Goal: Task Accomplishment & Management: Complete application form

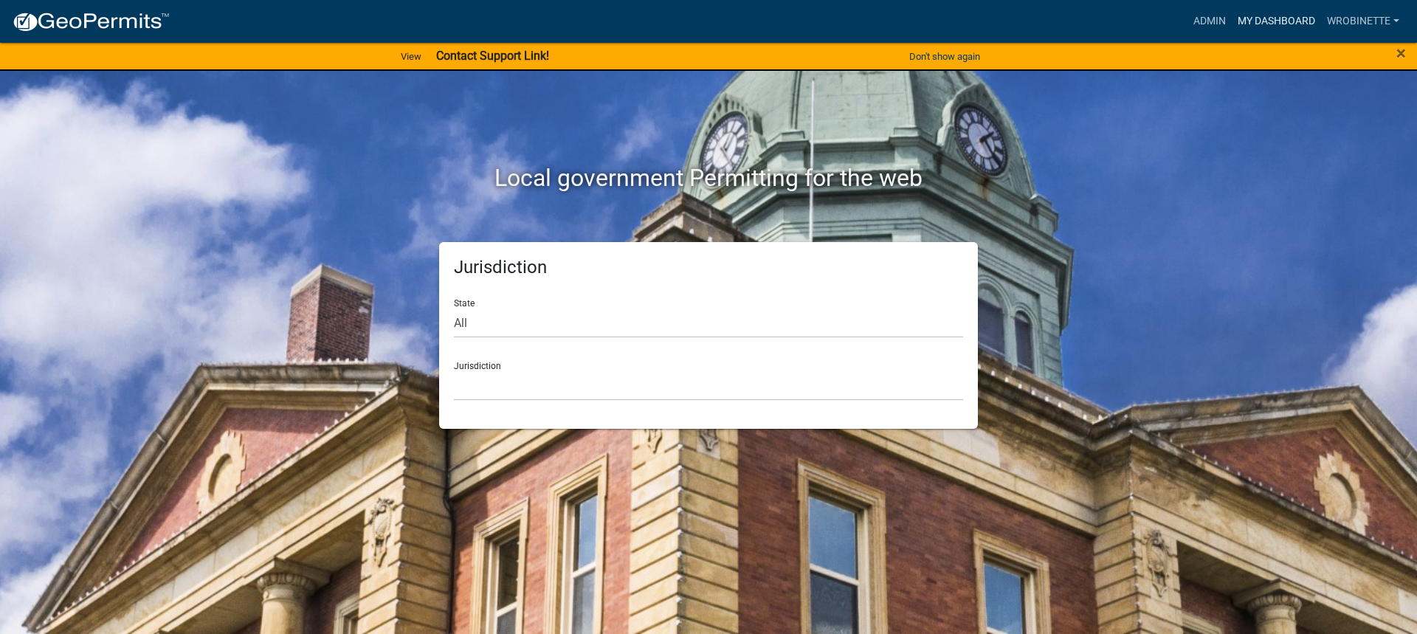
click at [1266, 15] on link "My Dashboard" at bounding box center [1275, 21] width 89 height 28
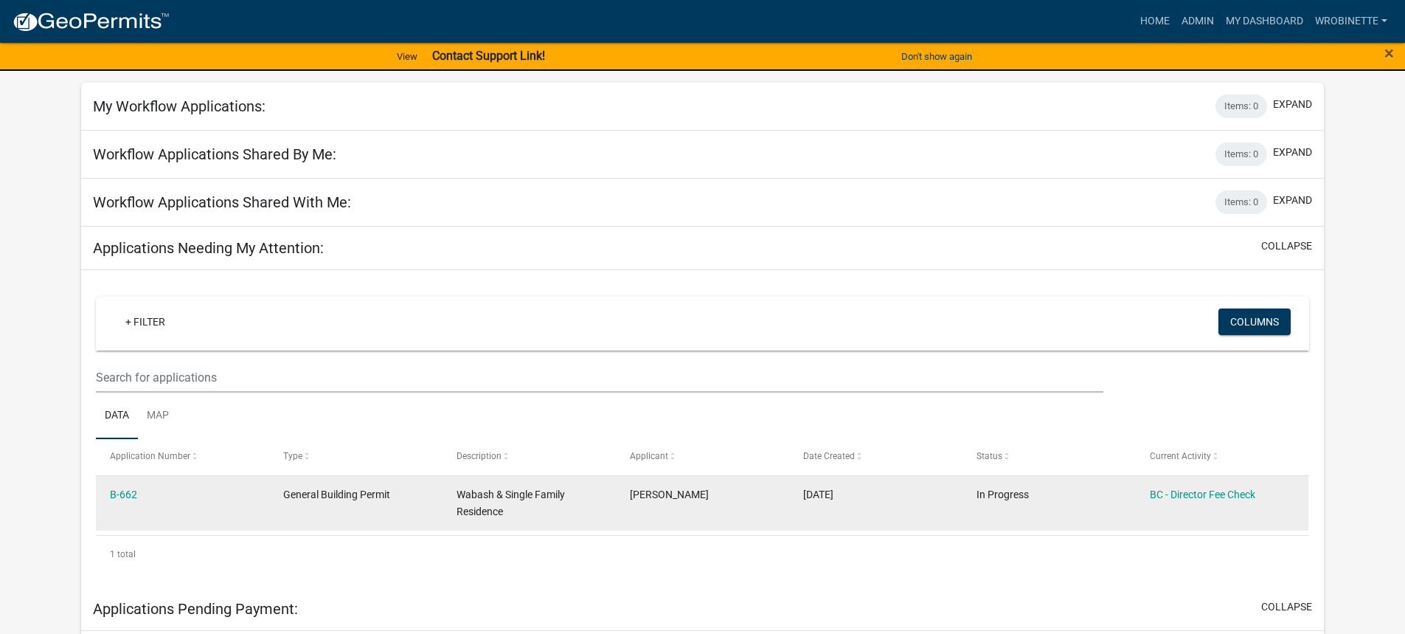
scroll to position [148, 0]
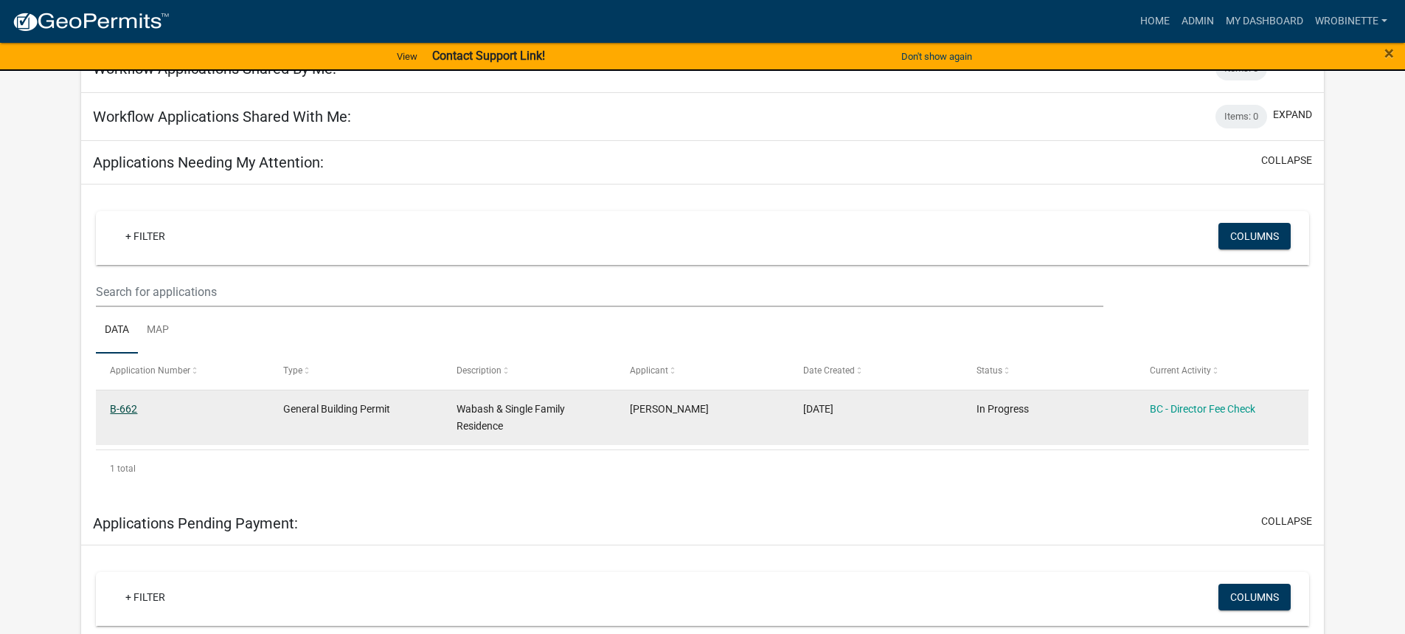
click at [132, 407] on link "B-662" at bounding box center [123, 409] width 27 height 12
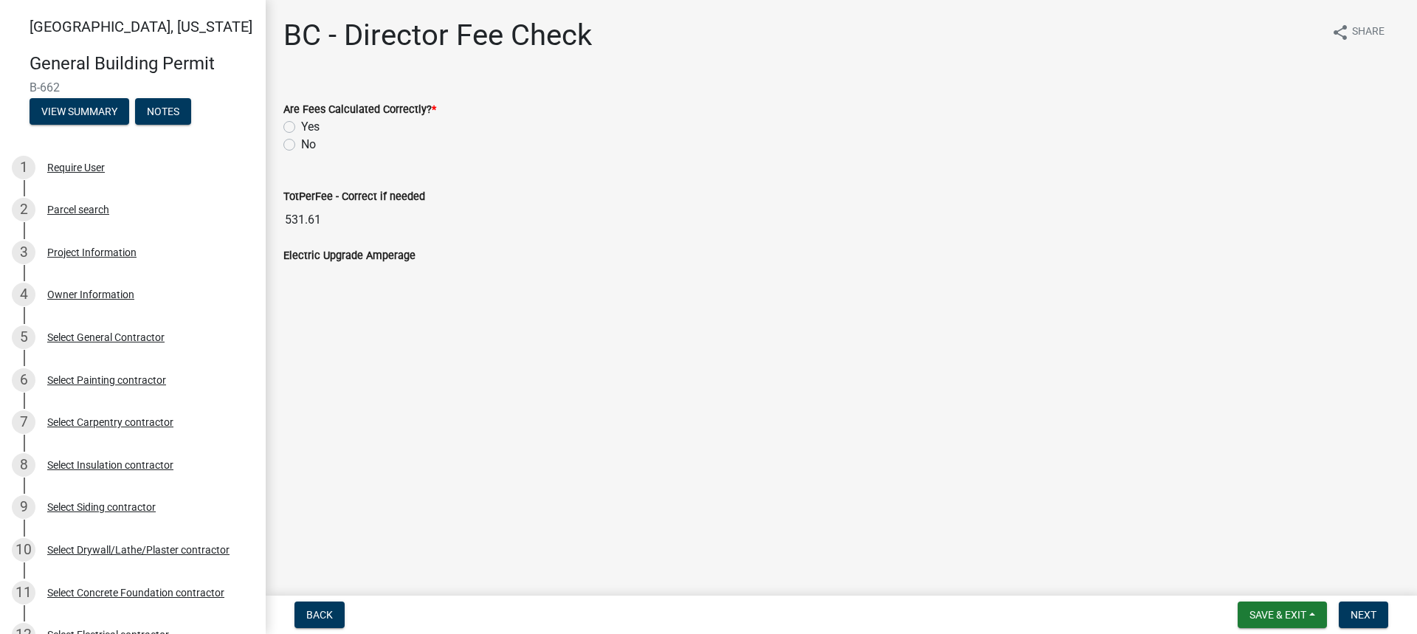
click at [301, 129] on label "Yes" at bounding box center [310, 127] width 18 height 18
click at [301, 128] on input "Yes" at bounding box center [306, 123] width 10 height 10
radio input "true"
click at [1358, 614] on span "Next" at bounding box center [1363, 615] width 26 height 12
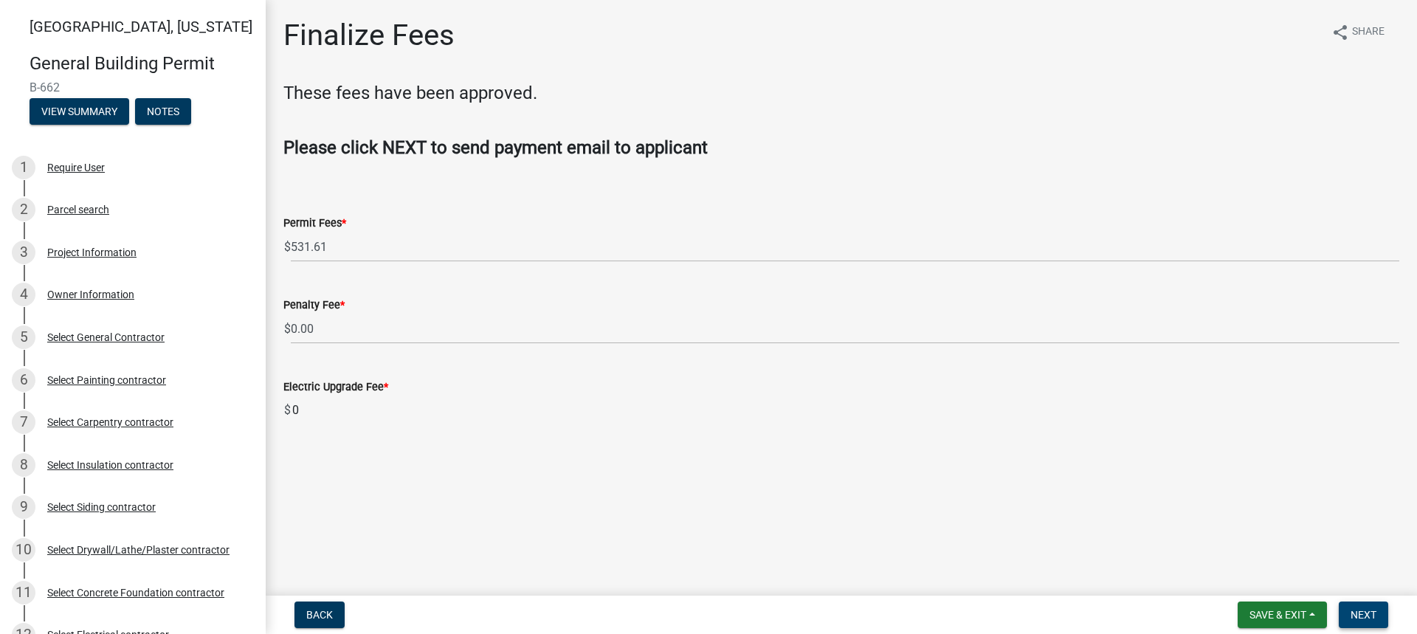
click at [1362, 616] on span "Next" at bounding box center [1363, 615] width 26 height 12
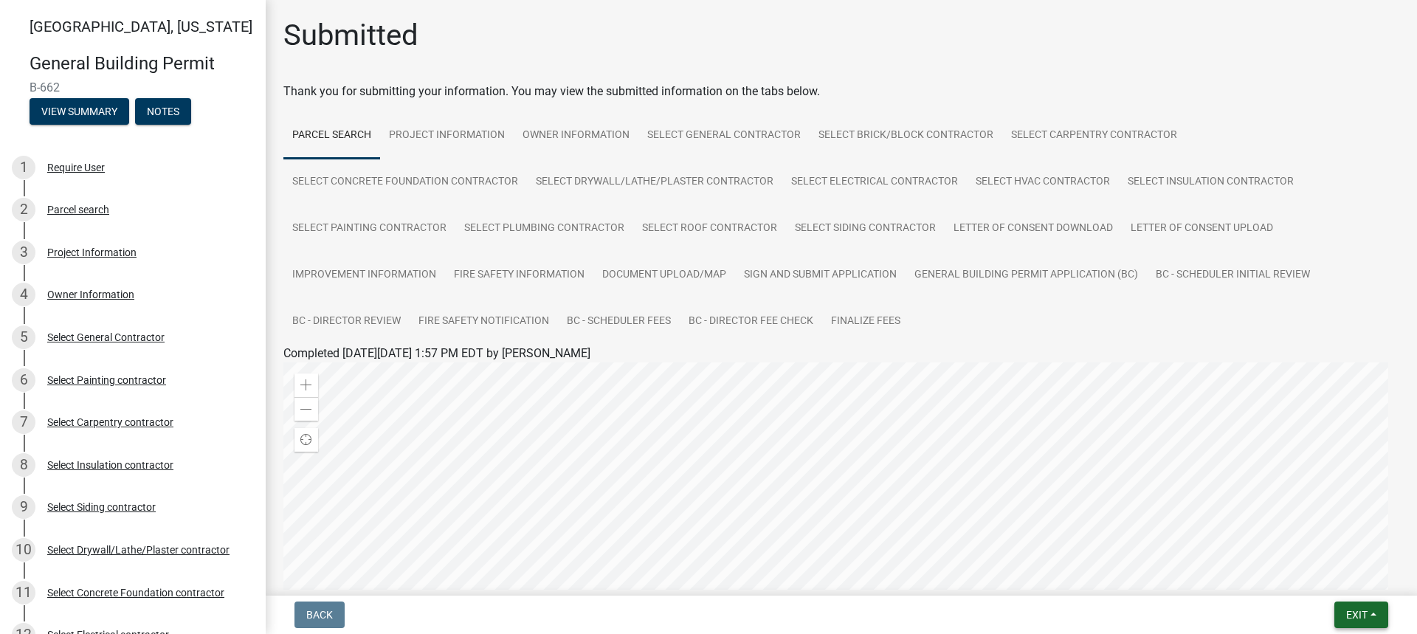
click at [1372, 615] on button "Exit" at bounding box center [1361, 614] width 54 height 27
click at [1332, 581] on button "Save & Exit" at bounding box center [1329, 576] width 118 height 35
